Goal: Information Seeking & Learning: Learn about a topic

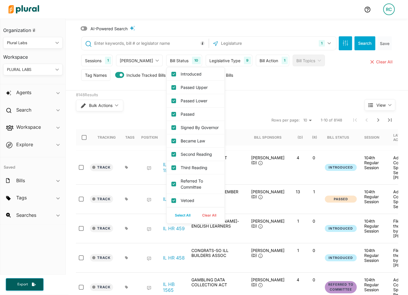
scroll to position [0, 117]
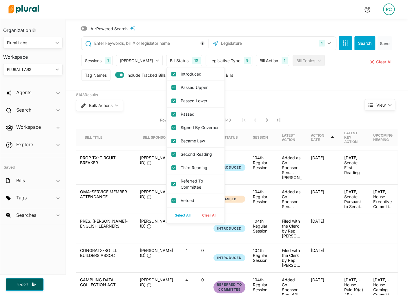
click at [260, 93] on div "8148 Results" at bounding box center [209, 95] width 267 height 6
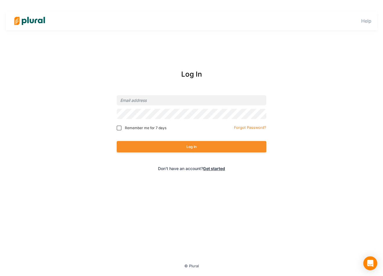
type input "ruby+plurallabs@pluralpolicy.com"
click at [187, 153] on div "Log In" at bounding box center [191, 146] width 149 height 23
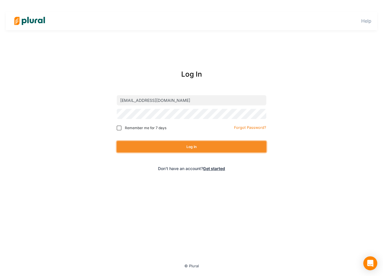
click at [187, 148] on button "Log In" at bounding box center [191, 146] width 149 height 11
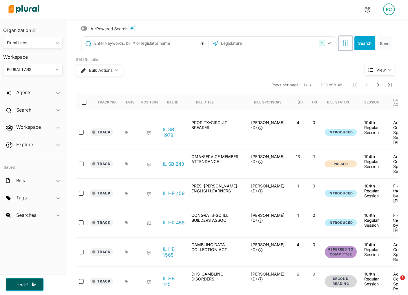
click at [343, 43] on icon "button" at bounding box center [346, 43] width 6 height 6
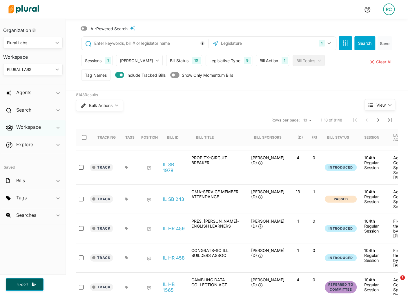
click at [41, 122] on div "Workspace ic_keyboard_arrow_down" at bounding box center [32, 128] width 65 height 16
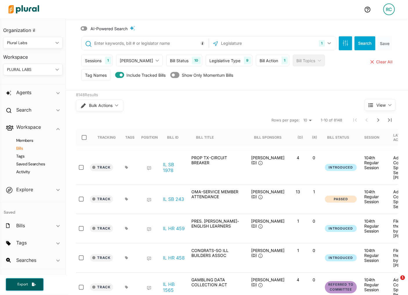
click at [20, 148] on h4 "Bills" at bounding box center [34, 148] width 51 height 6
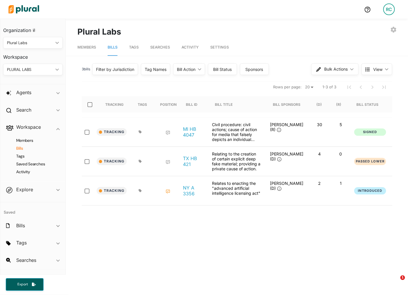
click at [263, 70] on div "Sponsors" at bounding box center [254, 69] width 21 height 6
click at [256, 87] on label "Democratic Bill Sponsors" at bounding box center [274, 86] width 38 height 12
click at [250, 87] on sponsors "Democratic Bill Sponsors" at bounding box center [247, 85] width 5 height 5
checkbox sponsors "true"
click at [256, 109] on label "Republican Bill Sponsors" at bounding box center [274, 105] width 38 height 12
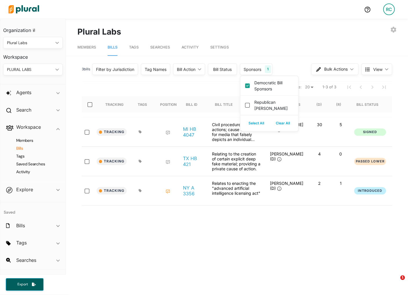
click at [250, 107] on sponsors "Republican Bill Sponsors" at bounding box center [247, 105] width 5 height 5
checkbox sponsors "true"
click at [294, 57] on div "Members Bills Tags Searches Activity Settings 3 bill s Filter by Jurisdiction F…" at bounding box center [237, 224] width 342 height 372
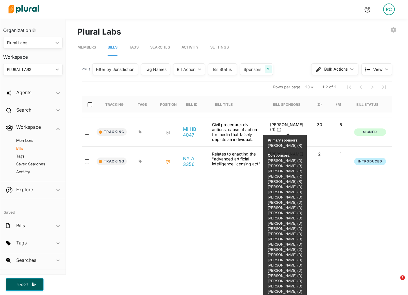
click at [253, 73] on div "Sponsors 2" at bounding box center [256, 69] width 33 height 12
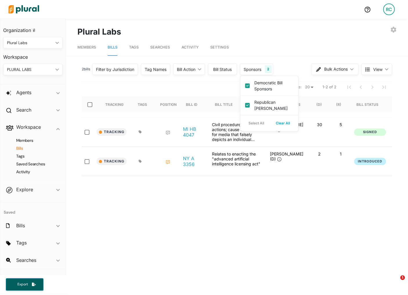
click at [253, 73] on div "Sponsors 2" at bounding box center [256, 69] width 33 height 12
click at [28, 107] on h2 "Search" at bounding box center [23, 110] width 15 height 6
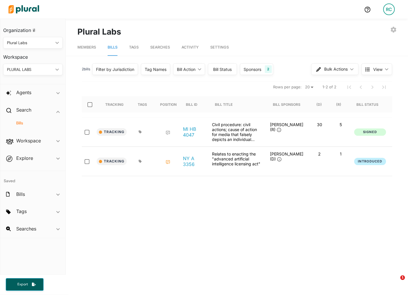
click at [21, 121] on h4 "Bills" at bounding box center [34, 123] width 51 height 6
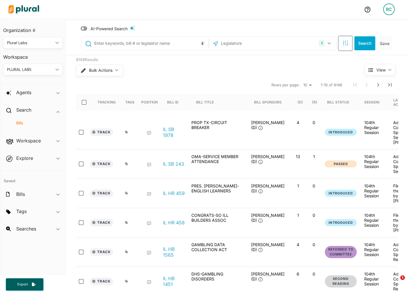
click at [351, 42] on button "button" at bounding box center [345, 43] width 13 height 14
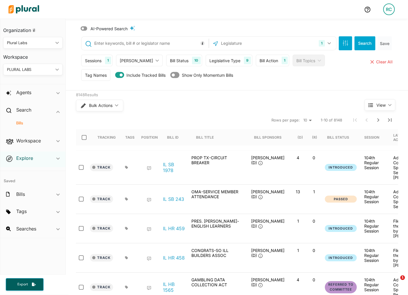
click at [25, 158] on h2 "Explore" at bounding box center [24, 158] width 17 height 6
click at [33, 129] on h2 "Workspace" at bounding box center [28, 127] width 25 height 6
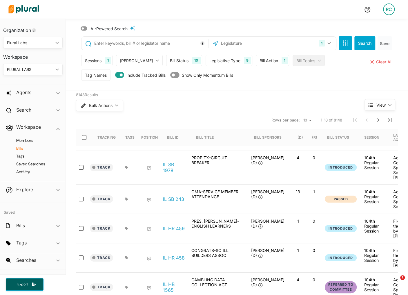
click at [23, 146] on h4 "Bills" at bounding box center [34, 148] width 51 height 6
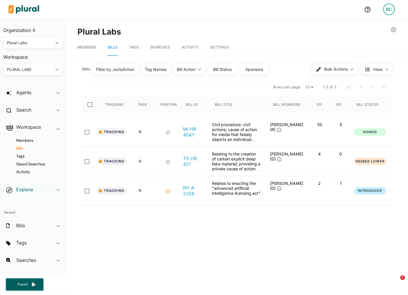
click at [28, 186] on h2 "Explore" at bounding box center [24, 189] width 17 height 6
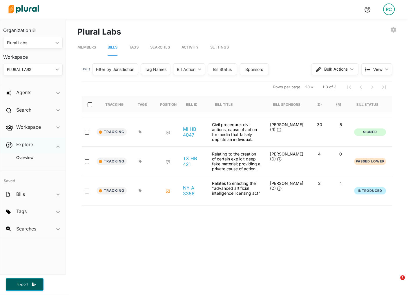
click at [27, 151] on div "Explore ic_keyboard_arrow_down" at bounding box center [32, 146] width 65 height 16
click at [27, 157] on h4 "Saved" at bounding box center [32, 164] width 65 height 14
click at [30, 144] on h2 "Explore" at bounding box center [24, 144] width 17 height 6
click at [28, 159] on h4 "Overview" at bounding box center [34, 158] width 51 height 6
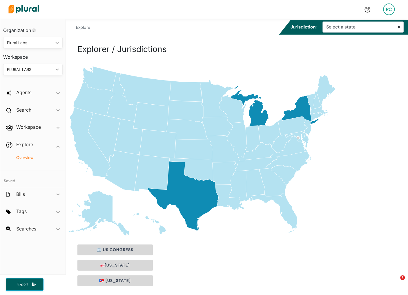
click at [32, 10] on img at bounding box center [23, 9] width 41 height 20
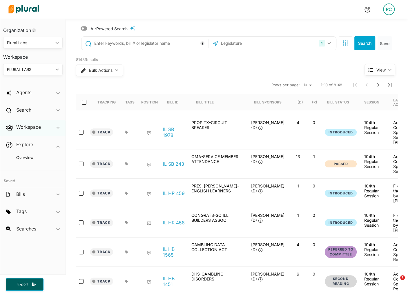
click at [43, 129] on div "Workspace ic_keyboard_arrow_down" at bounding box center [32, 128] width 65 height 16
click at [30, 138] on h4 "Members" at bounding box center [34, 141] width 51 height 6
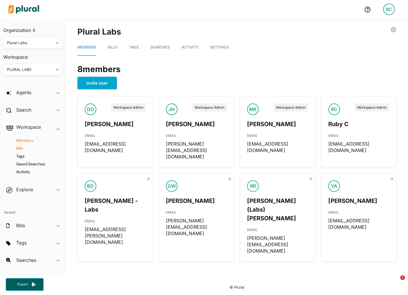
click at [22, 148] on h4 "Bills" at bounding box center [34, 148] width 51 height 6
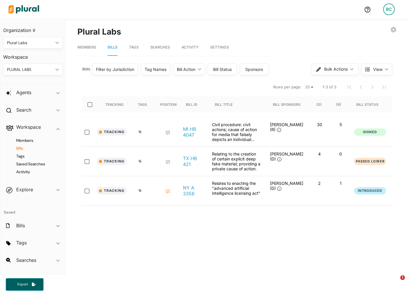
click at [261, 67] on div "Sponsors" at bounding box center [254, 69] width 21 height 6
drag, startPoint x: 347, startPoint y: 154, endPoint x: 315, endPoint y: 154, distance: 31.6
click at [315, 154] on div "Tracking TX HB 421 Relating to the creation of certain explicit deep fake mater…" at bounding box center [296, 161] width 429 height 29
click at [261, 70] on div "Sponsors" at bounding box center [254, 69] width 21 height 6
click at [264, 86] on label "Democratic Bill Sponsors" at bounding box center [274, 86] width 38 height 12
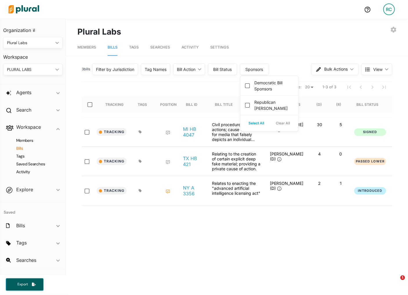
click at [250, 86] on sponsors "Democratic Bill Sponsors" at bounding box center [247, 85] width 5 height 5
checkbox sponsors "true"
click at [264, 105] on label "Republican Bill Sponsors" at bounding box center [274, 105] width 38 height 12
click at [250, 105] on sponsors "Republican Bill Sponsors" at bounding box center [247, 105] width 5 height 5
checkbox sponsors "true"
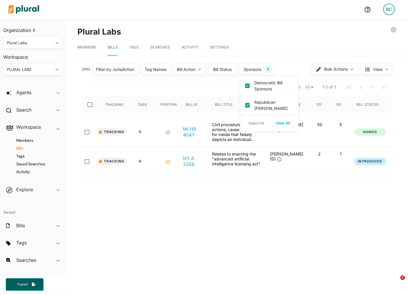
click at [304, 49] on nav "Members Bills Tags Searches Activity Settings" at bounding box center [237, 47] width 342 height 18
click at [37, 112] on div "Search ic_keyboard_arrow_down" at bounding box center [32, 111] width 65 height 16
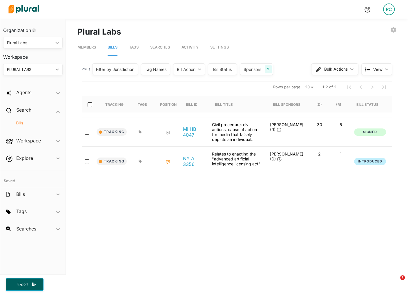
click at [23, 121] on h4 "Bills" at bounding box center [34, 123] width 51 height 6
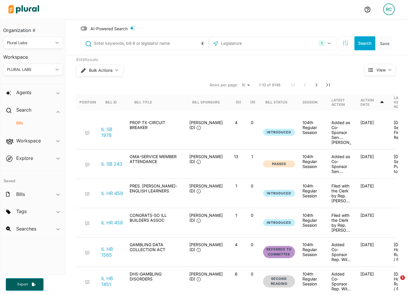
scroll to position [0, 117]
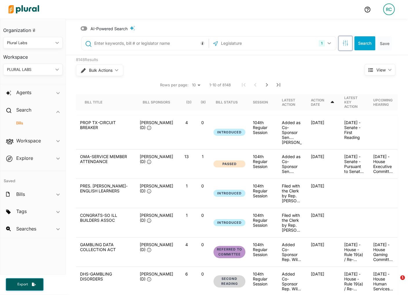
click at [339, 44] on button "button" at bounding box center [345, 43] width 13 height 14
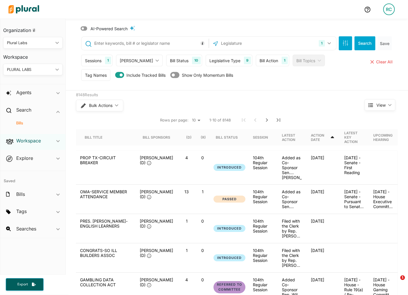
click at [38, 143] on h2 "Workspace" at bounding box center [28, 140] width 25 height 6
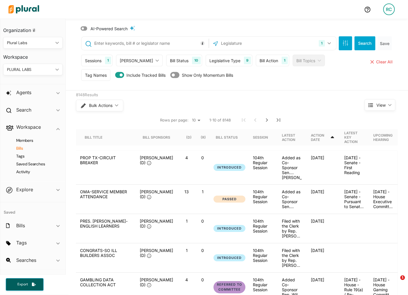
click at [28, 147] on h4 "Bills" at bounding box center [34, 148] width 51 height 6
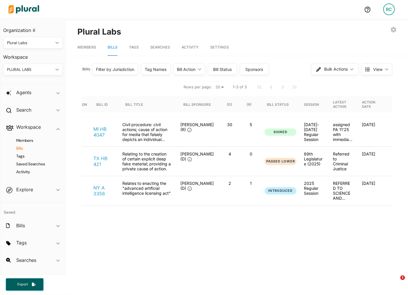
scroll to position [0, 124]
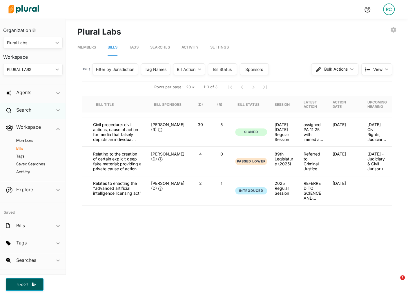
click at [39, 110] on div "Search ic_keyboard_arrow_down" at bounding box center [32, 111] width 65 height 16
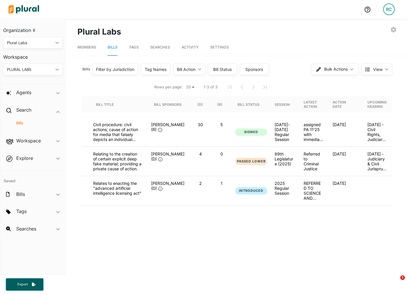
click at [20, 120] on h4 "Bills" at bounding box center [34, 123] width 51 height 6
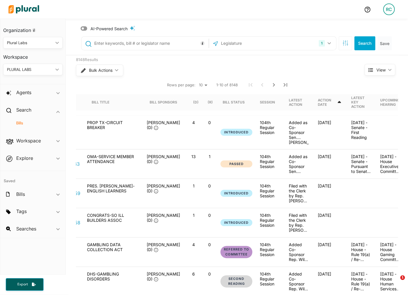
scroll to position [0, 103]
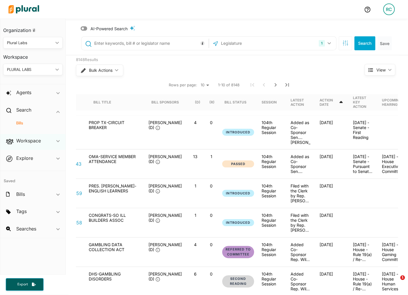
click at [33, 145] on div "Workspace ic_keyboard_arrow_down" at bounding box center [32, 142] width 65 height 16
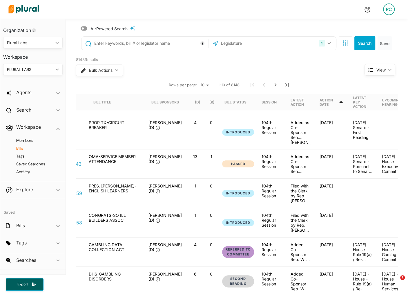
click at [32, 147] on h4 "Bills" at bounding box center [34, 148] width 51 height 6
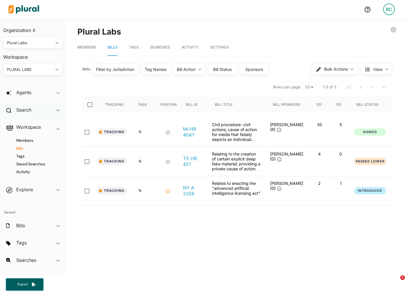
click at [43, 112] on div "Search ic_keyboard_arrow_down" at bounding box center [32, 111] width 65 height 16
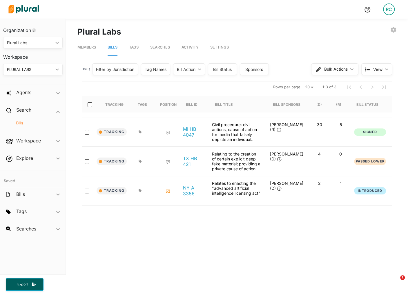
click at [32, 125] on h4 "Bills" at bounding box center [34, 123] width 51 height 6
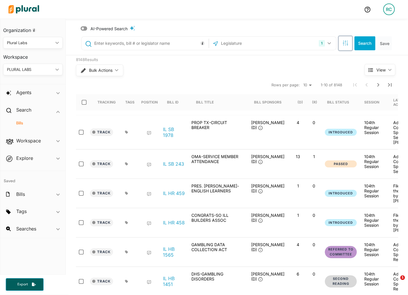
click at [346, 41] on icon "button" at bounding box center [345, 41] width 1 height 1
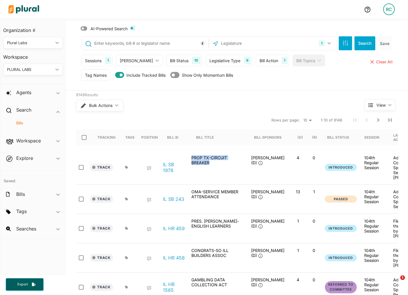
drag, startPoint x: 191, startPoint y: 154, endPoint x: 214, endPoint y: 165, distance: 25.6
click at [214, 165] on div "PROP TX-CIRCUIT BREAKER" at bounding box center [218, 167] width 58 height 24
click at [215, 164] on div "PROP TX-CIRCUIT BREAKER" at bounding box center [218, 167] width 58 height 24
drag, startPoint x: 201, startPoint y: 158, endPoint x: 216, endPoint y: 165, distance: 16.6
click at [216, 165] on div "PROP TX-CIRCUIT BREAKER" at bounding box center [218, 167] width 58 height 24
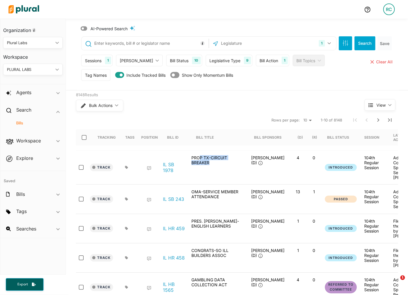
click at [216, 165] on div "PROP TX-CIRCUIT BREAKER" at bounding box center [218, 167] width 58 height 24
drag, startPoint x: 197, startPoint y: 157, endPoint x: 212, endPoint y: 164, distance: 16.4
click at [212, 164] on div "PROP TX-CIRCUIT BREAKER" at bounding box center [218, 167] width 58 height 24
